Goal: Information Seeking & Learning: Learn about a topic

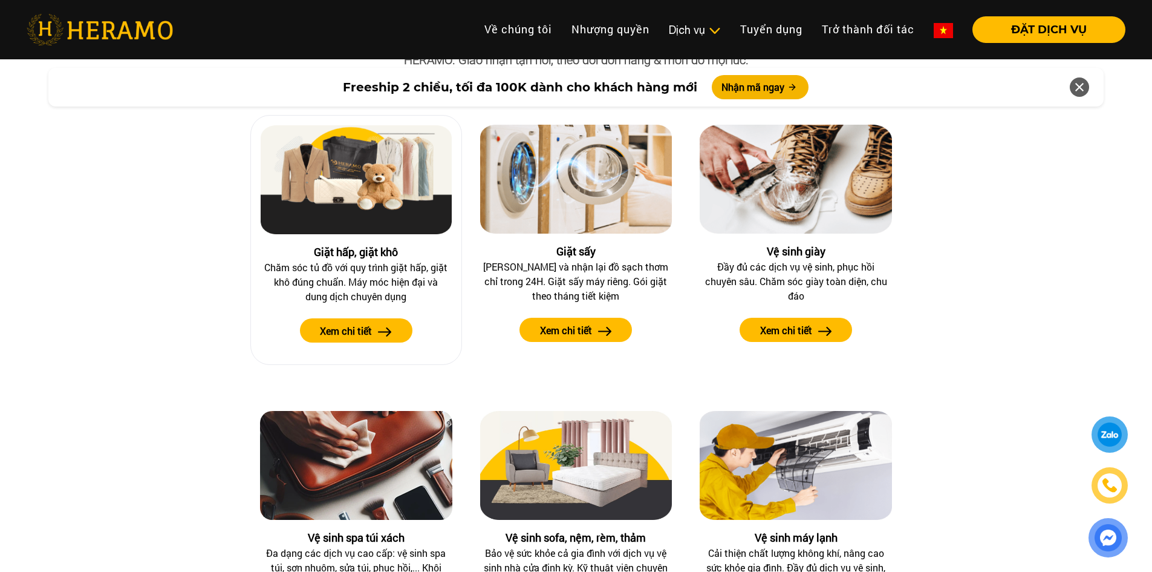
scroll to position [1089, 0]
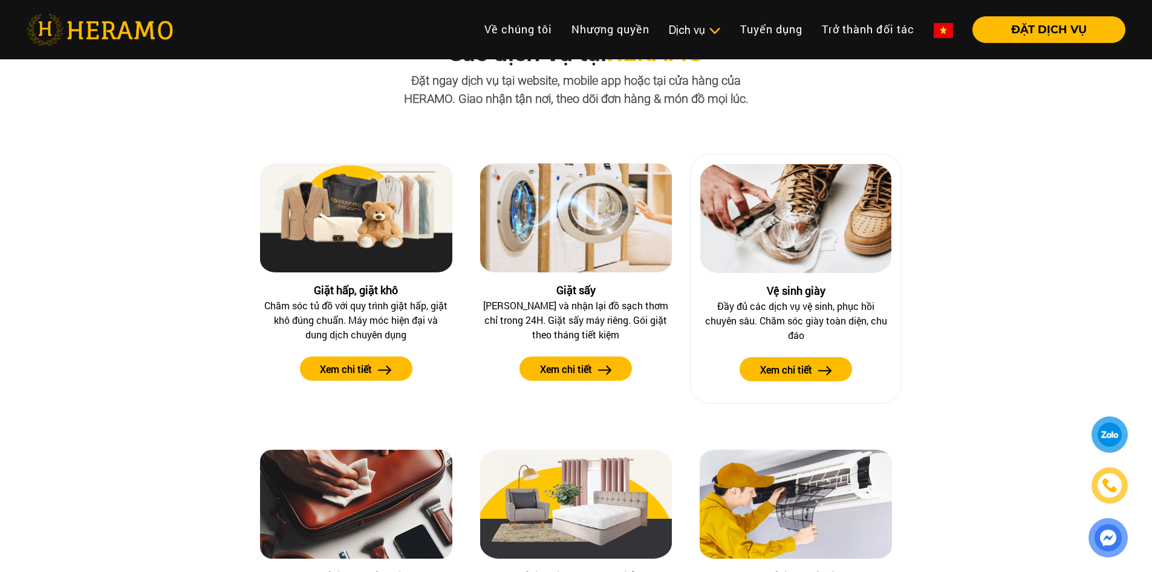
click at [804, 365] on label "Xem chi tiết" at bounding box center [786, 369] width 52 height 15
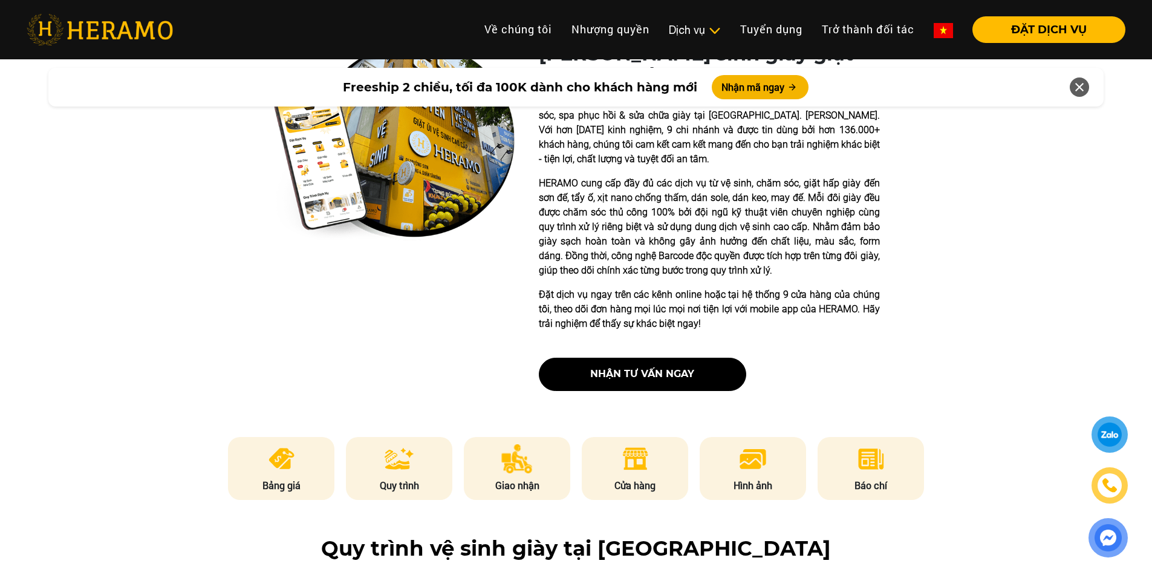
scroll to position [302, 0]
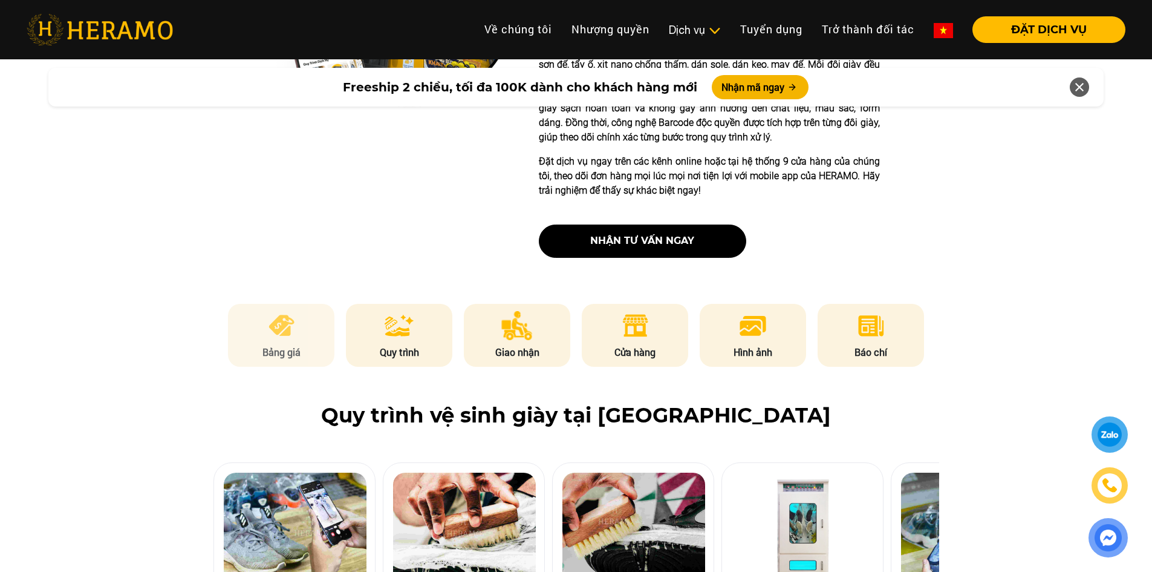
click at [287, 334] on img at bounding box center [282, 325] width 30 height 29
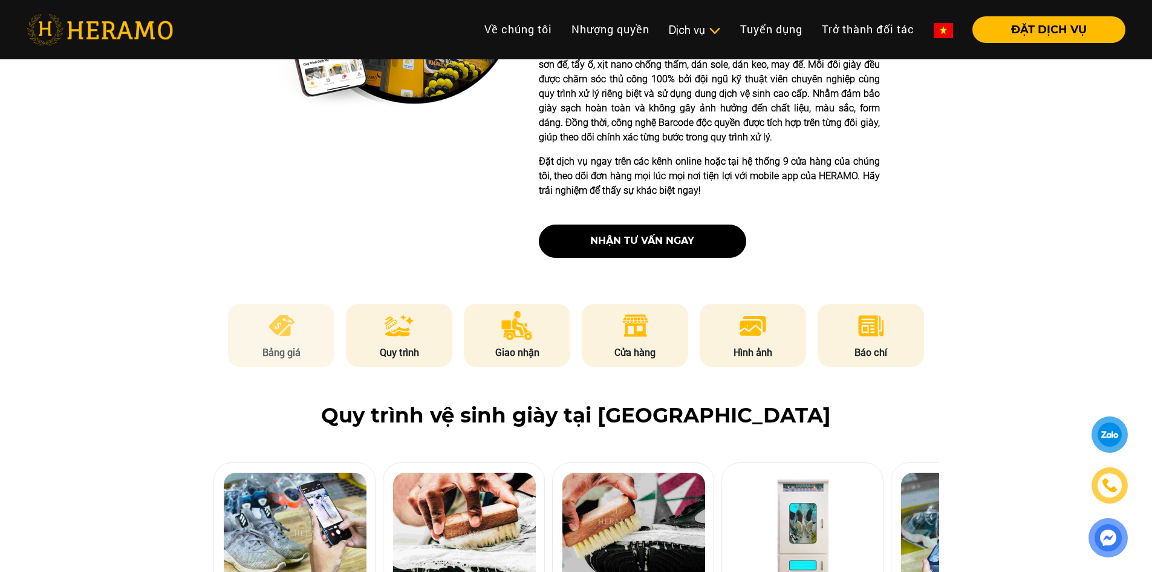
scroll to position [1631, 0]
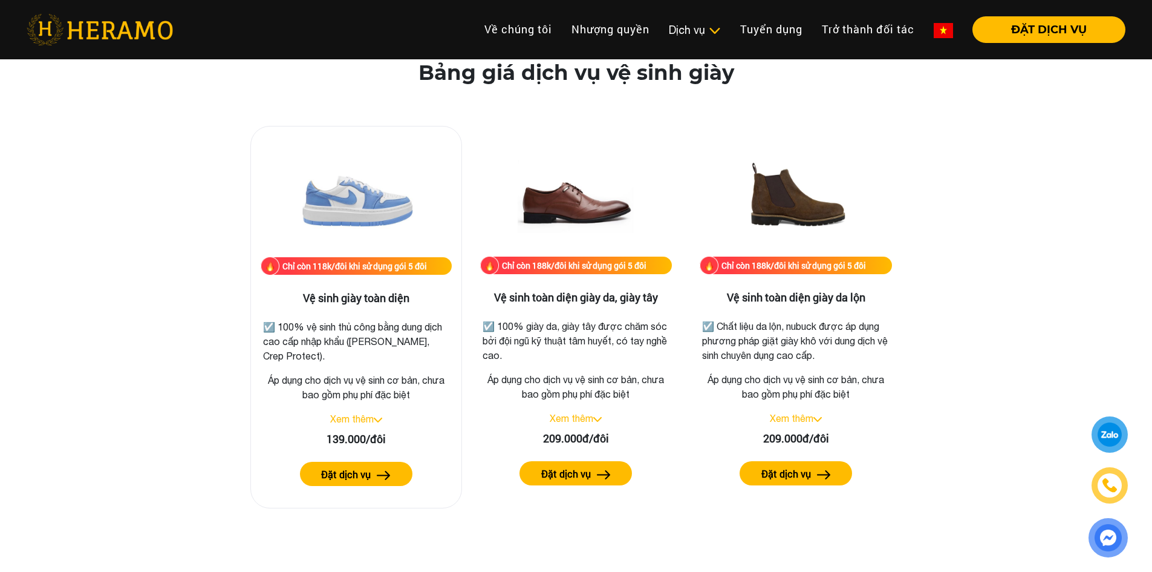
click at [378, 420] on img at bounding box center [378, 419] width 8 height 5
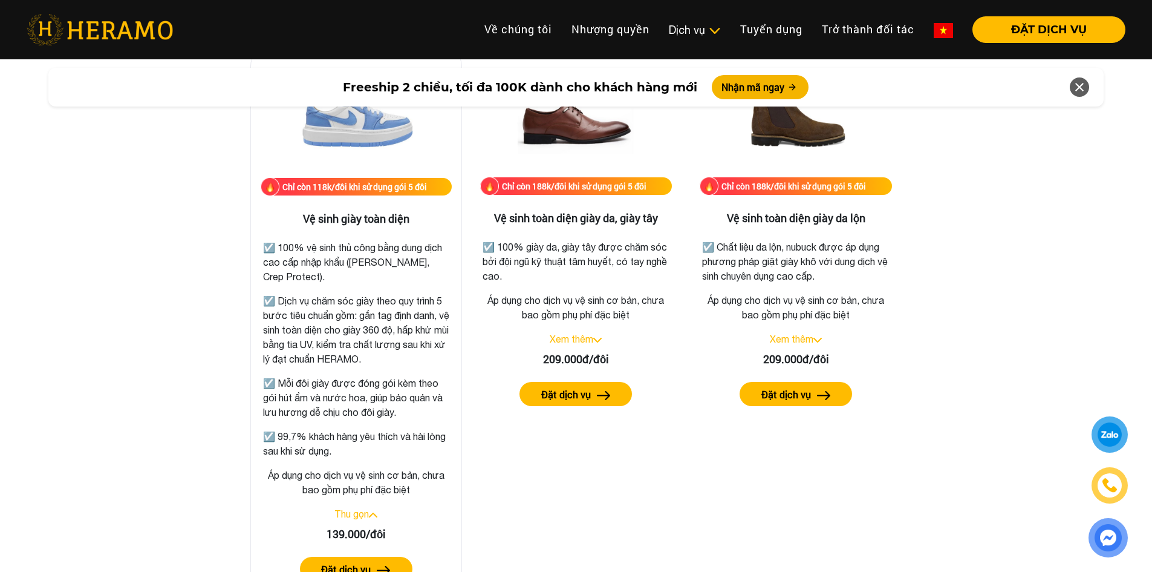
scroll to position [1752, 0]
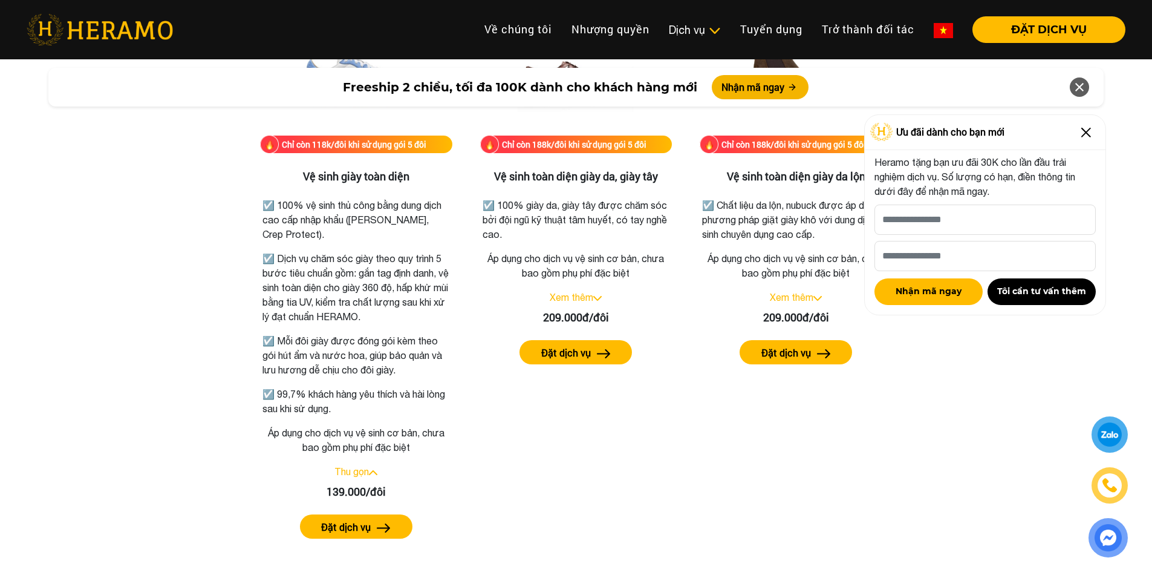
click at [1090, 134] on img at bounding box center [1086, 132] width 19 height 19
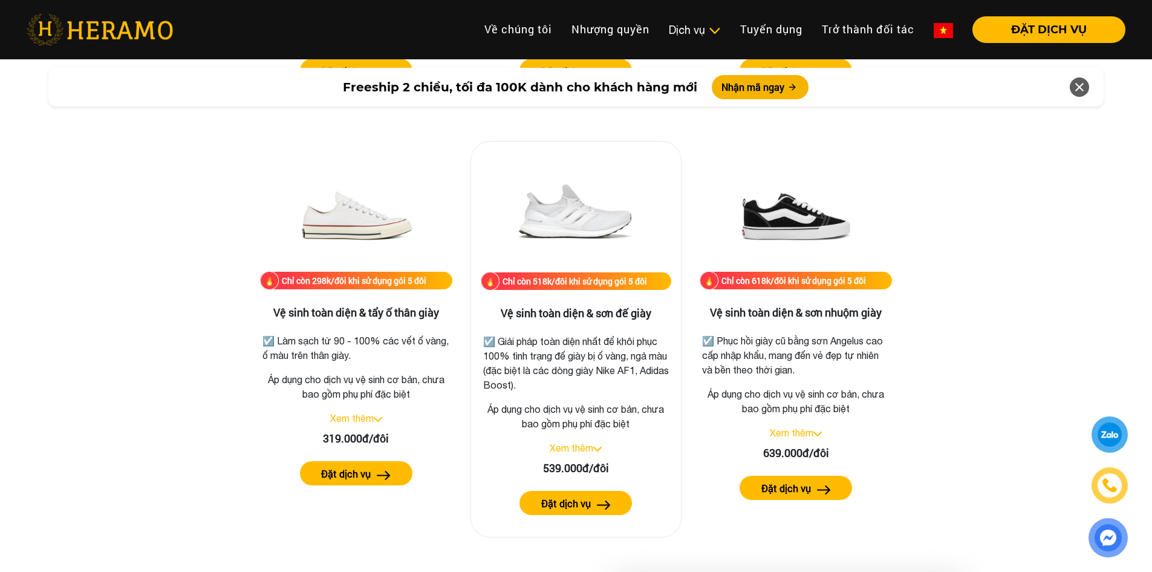
scroll to position [2598, 0]
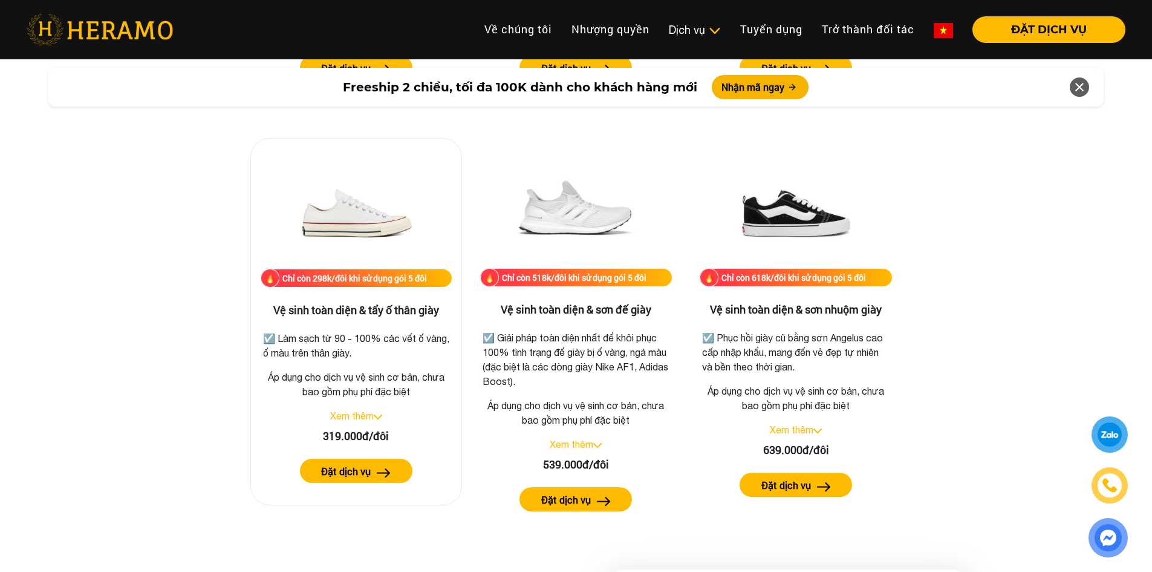
click at [381, 416] on img at bounding box center [378, 416] width 8 height 5
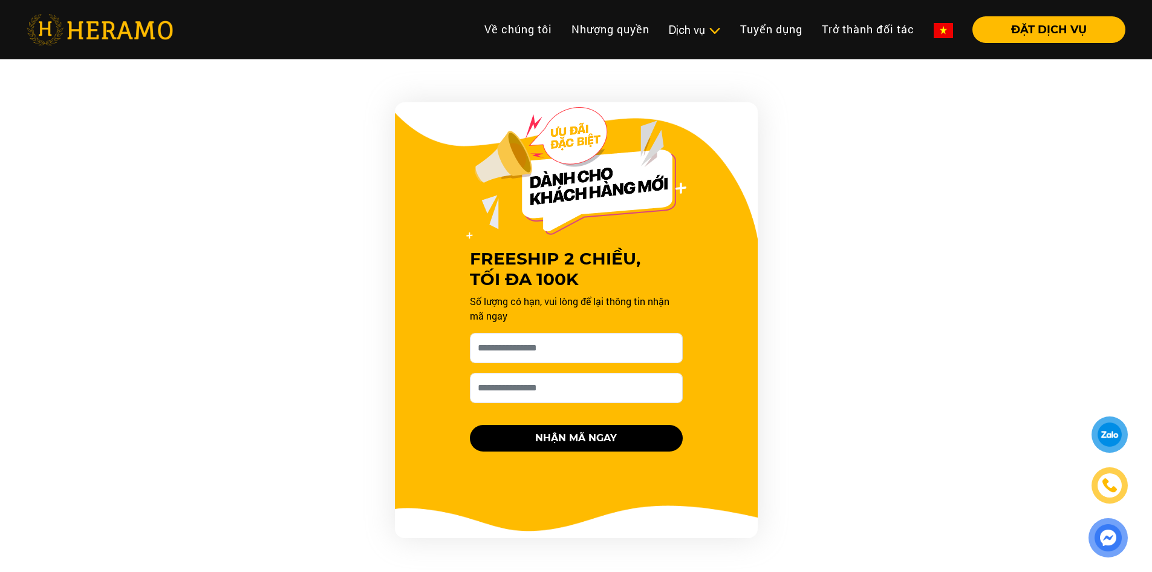
scroll to position [484, 0]
